Goal: Information Seeking & Learning: Learn about a topic

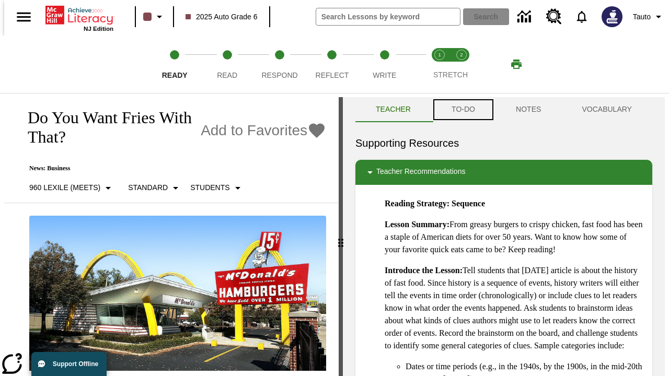
click at [463, 110] on button "TO-DO" at bounding box center [463, 109] width 64 height 25
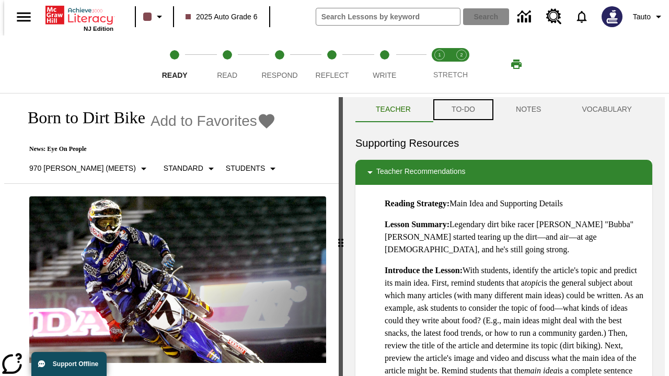
click at [463, 110] on button "TO-DO" at bounding box center [463, 109] width 64 height 25
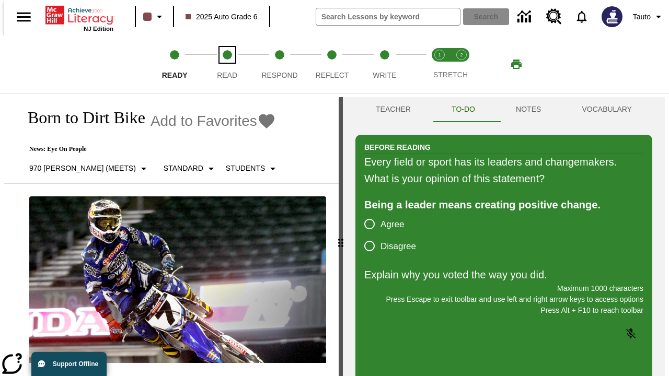
click at [227, 64] on span "Read" at bounding box center [227, 71] width 20 height 19
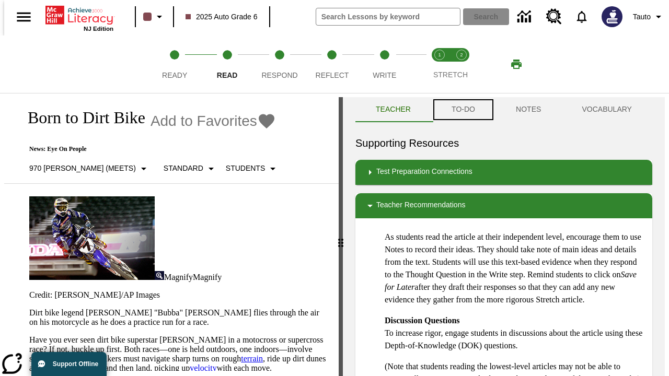
scroll to position [1, 0]
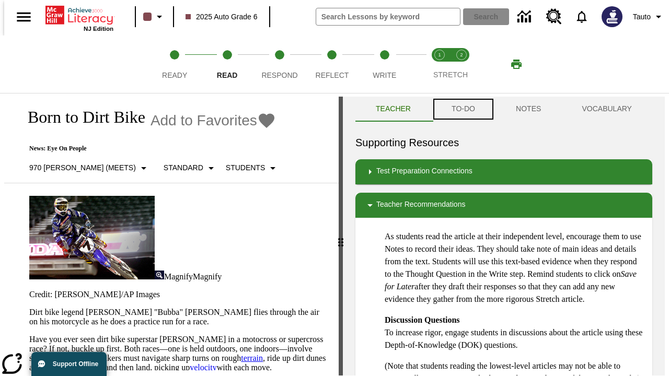
click at [463, 110] on button "TO-DO" at bounding box center [463, 109] width 64 height 25
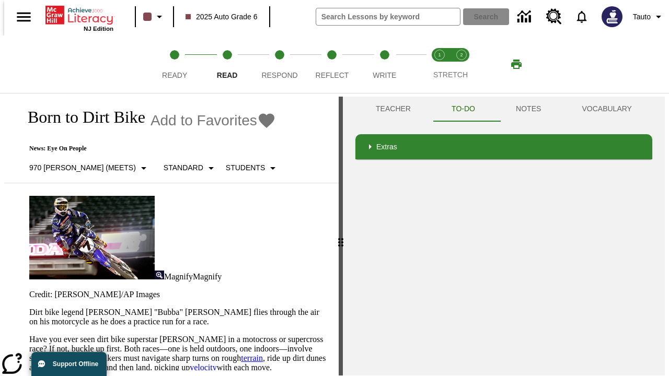
click at [29, 335] on p "Have you ever seen dirt bike superstar James Stewart Jr. in a motocross or supe…" at bounding box center [177, 372] width 297 height 75
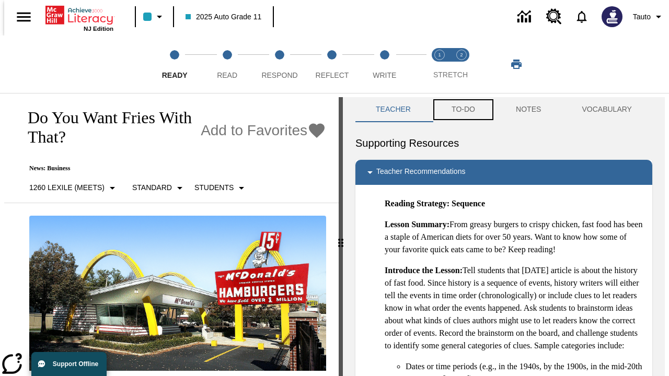
click at [463, 110] on button "TO-DO" at bounding box center [463, 109] width 64 height 25
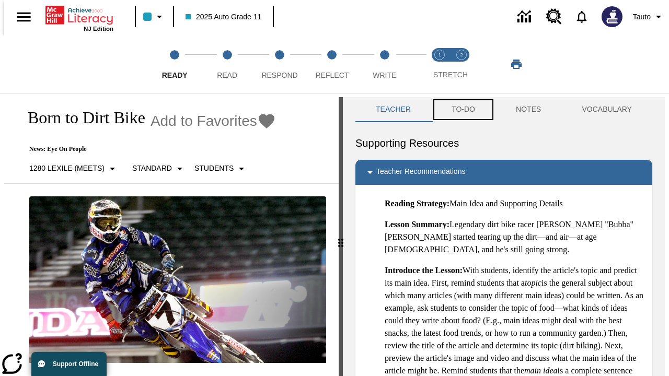
click at [463, 110] on button "TO-DO" at bounding box center [463, 109] width 64 height 25
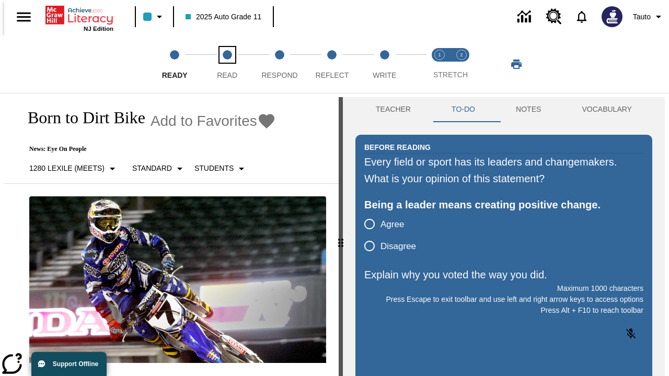
click at [227, 64] on span "Read" at bounding box center [227, 71] width 20 height 19
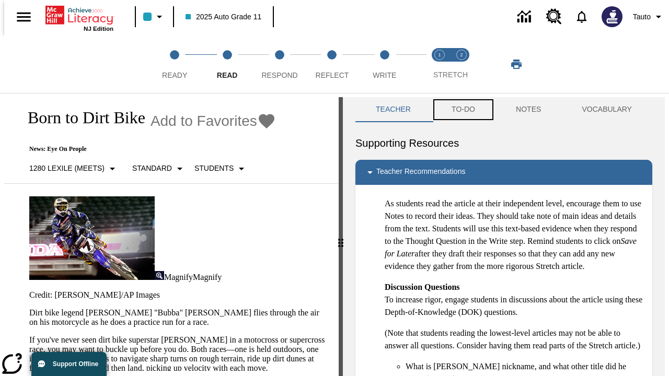
scroll to position [1, 0]
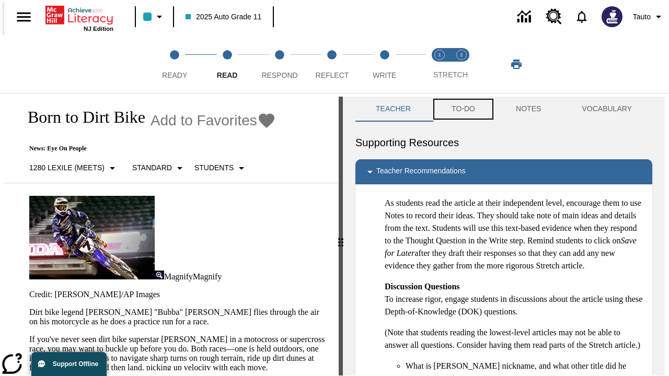
click at [463, 110] on button "TO-DO" at bounding box center [463, 109] width 64 height 25
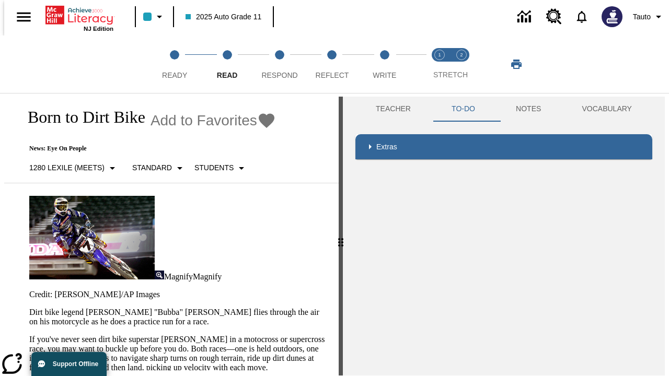
click at [29, 335] on p "If you've never seen dirt bike superstar James Stewart Jr. in a motocross or su…" at bounding box center [177, 372] width 297 height 75
